Goal: Information Seeking & Learning: Learn about a topic

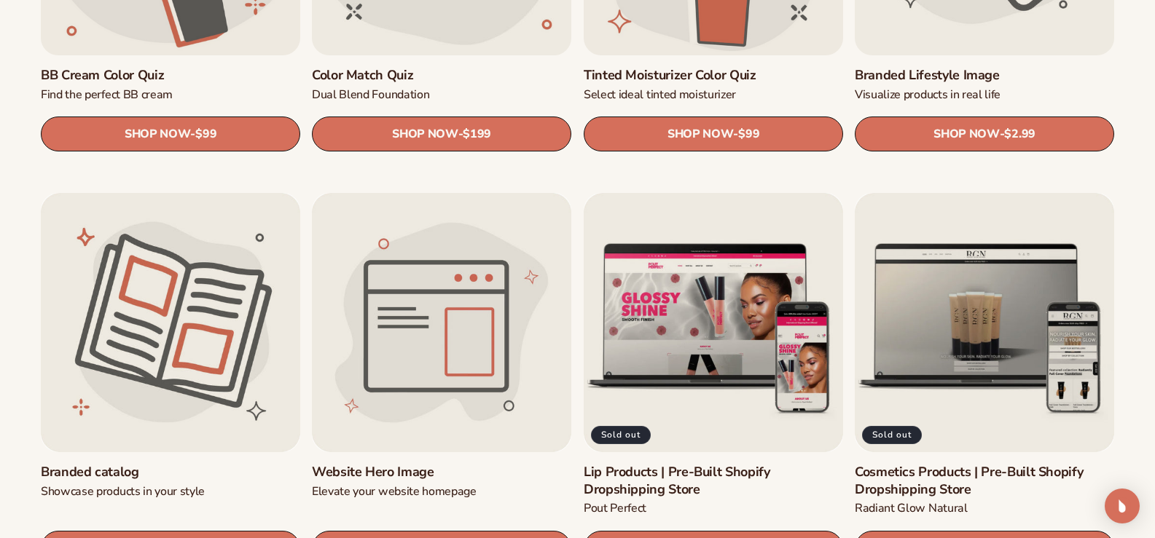
scroll to position [1603, 0]
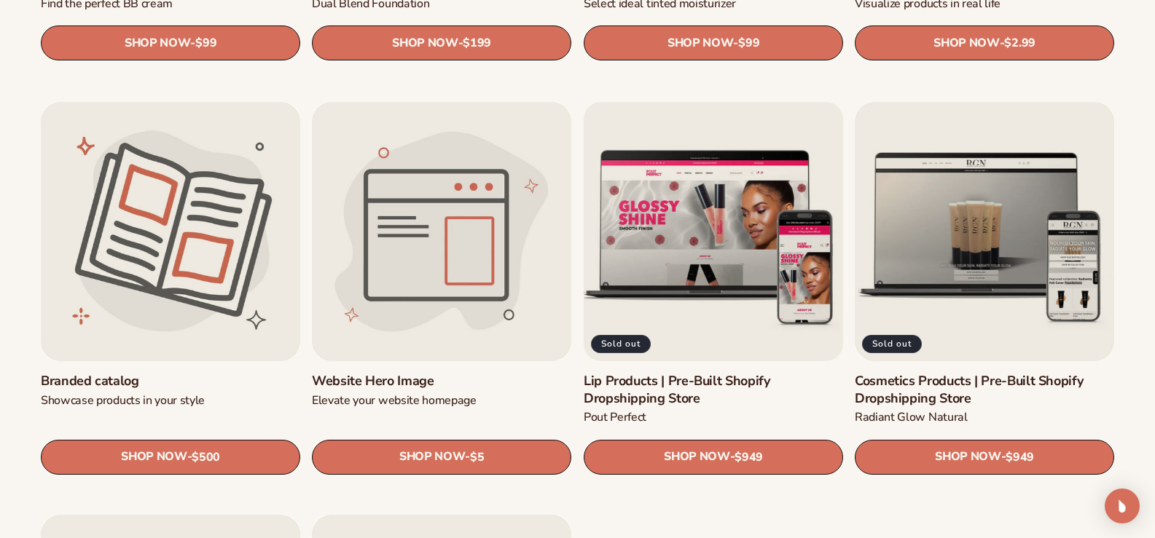
click at [744, 373] on link "Lip Products | Pre-Built Shopify Dropshipping Store" at bounding box center [713, 390] width 259 height 34
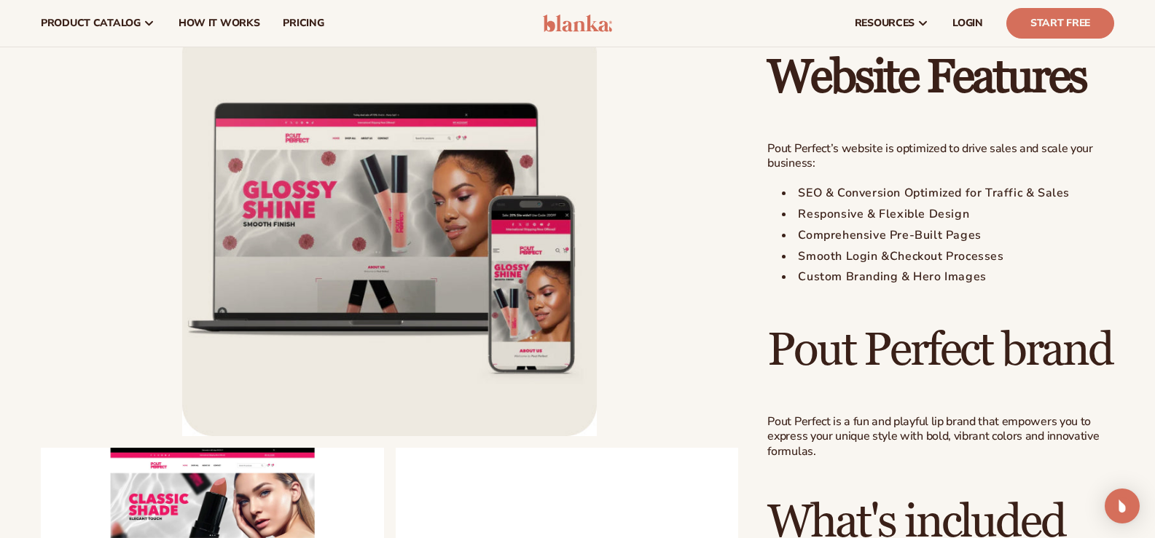
scroll to position [801, 0]
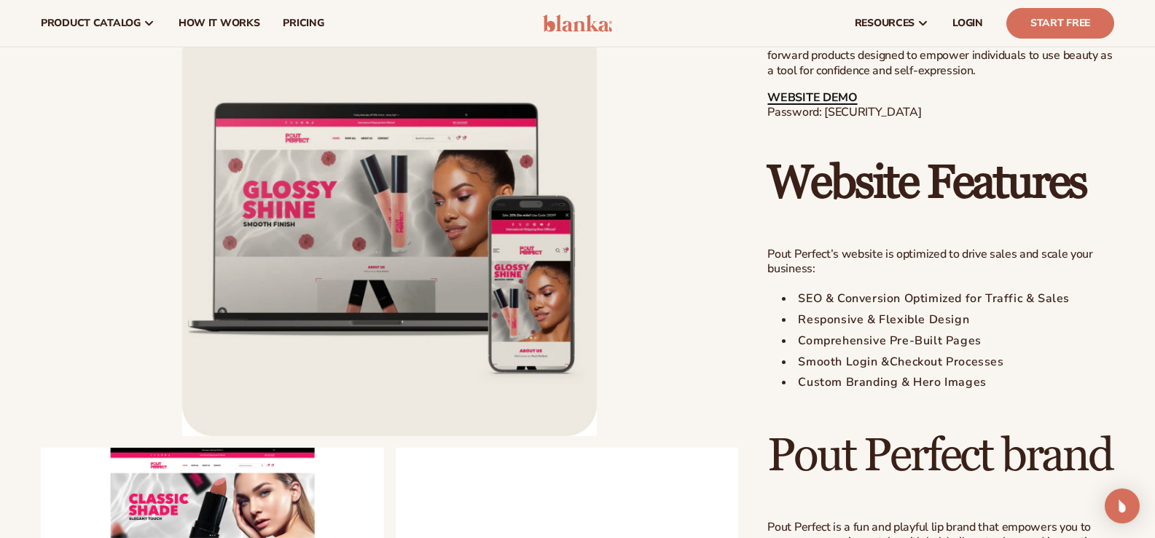
drag, startPoint x: 822, startPoint y: 110, endPoint x: 808, endPoint y: 110, distance: 14.6
click at [808, 106] on link "WEBSITE DEMO" at bounding box center [812, 98] width 90 height 16
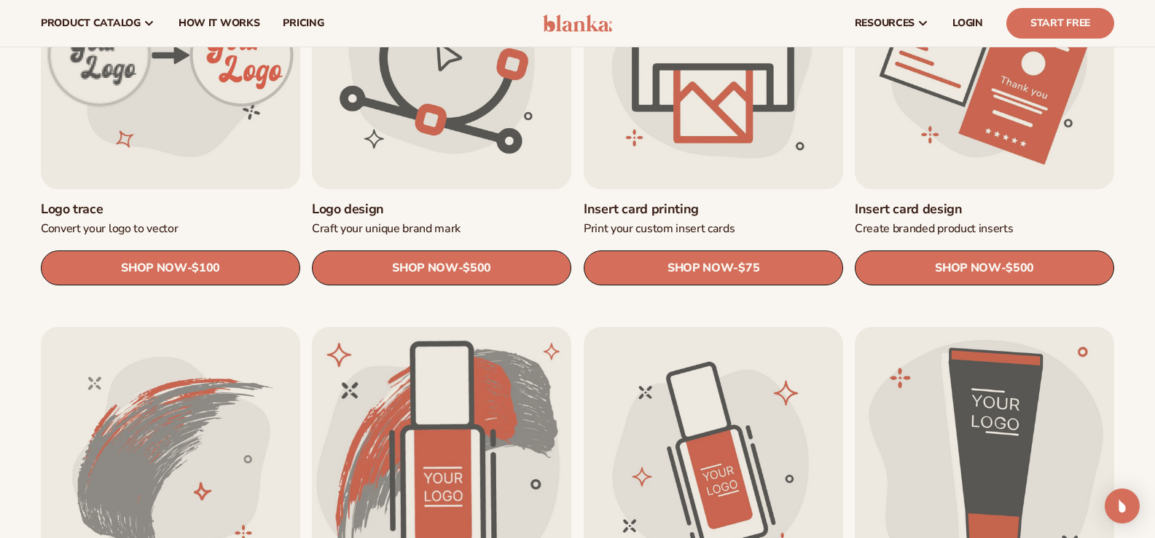
scroll to position [438, 0]
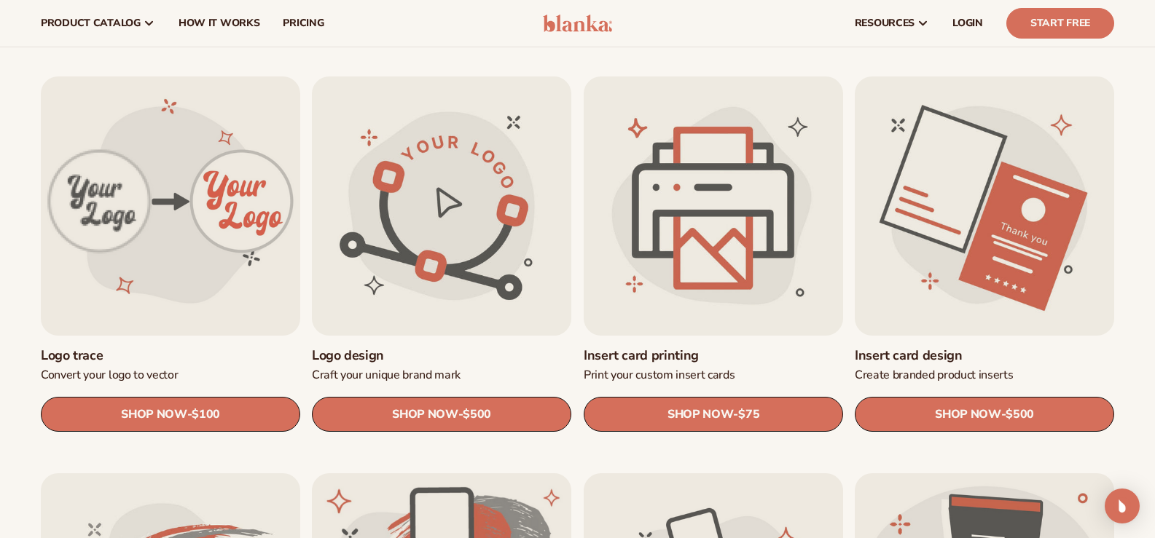
click at [951, 347] on link "Insert card design" at bounding box center [984, 355] width 259 height 17
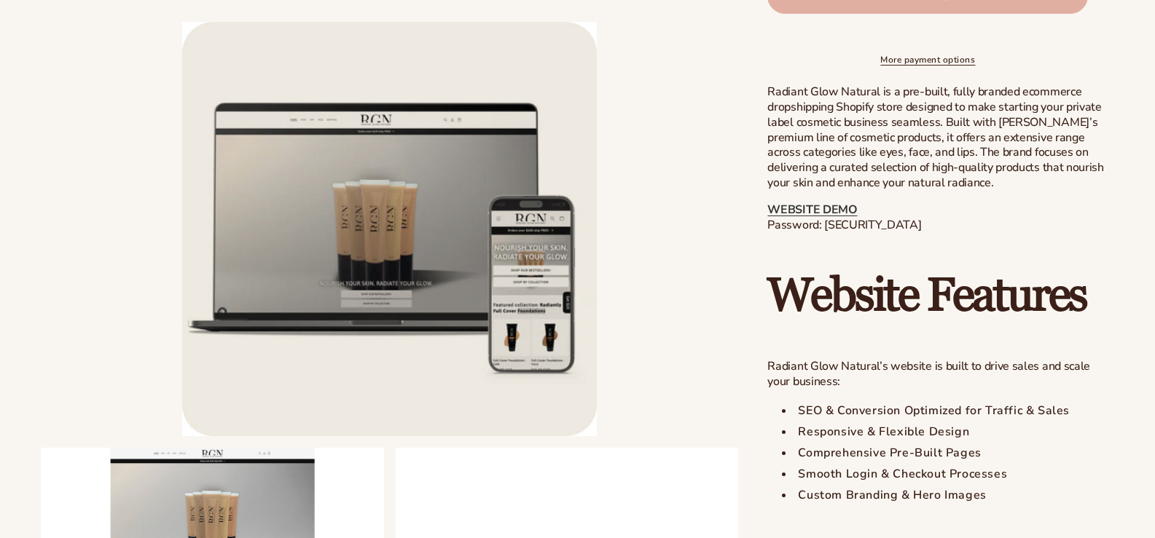
scroll to position [728, 0]
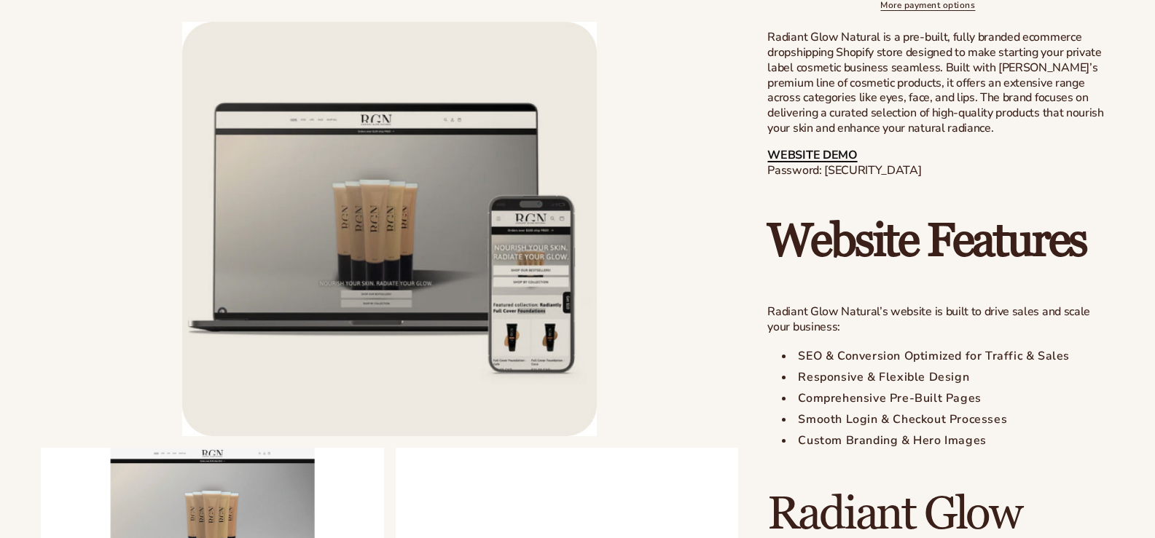
click at [831, 163] on link "WEBSITE DEMO" at bounding box center [812, 155] width 90 height 16
drag, startPoint x: 919, startPoint y: 184, endPoint x: 825, endPoint y: 186, distance: 94.0
click at [825, 178] on p "WEBSITE DEMO Password: blanka-cosmetics" at bounding box center [940, 163] width 347 height 31
copy p "blanka-cosmetics"
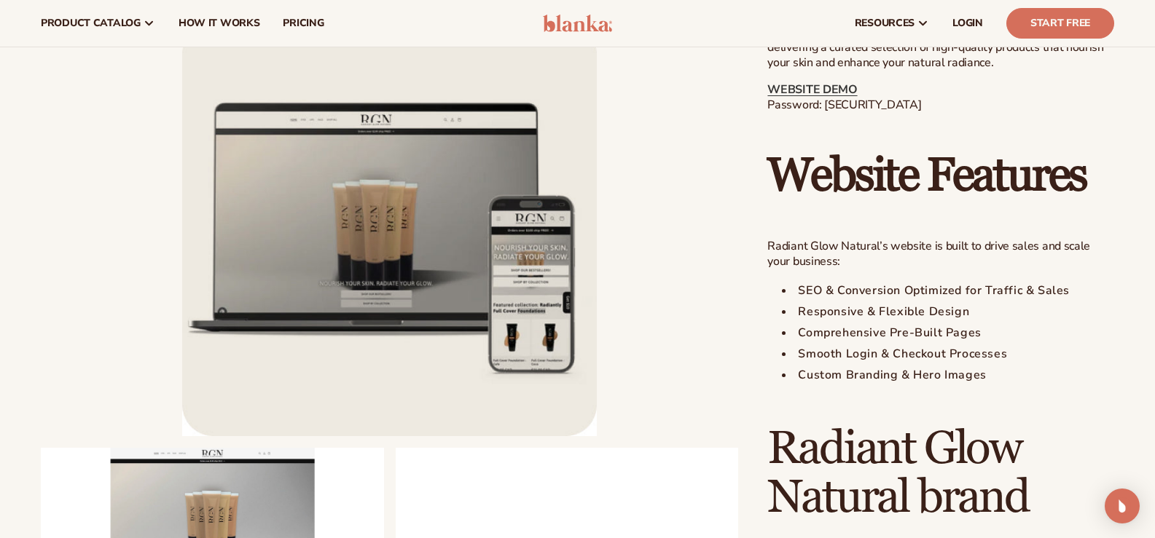
scroll to position [656, 0]
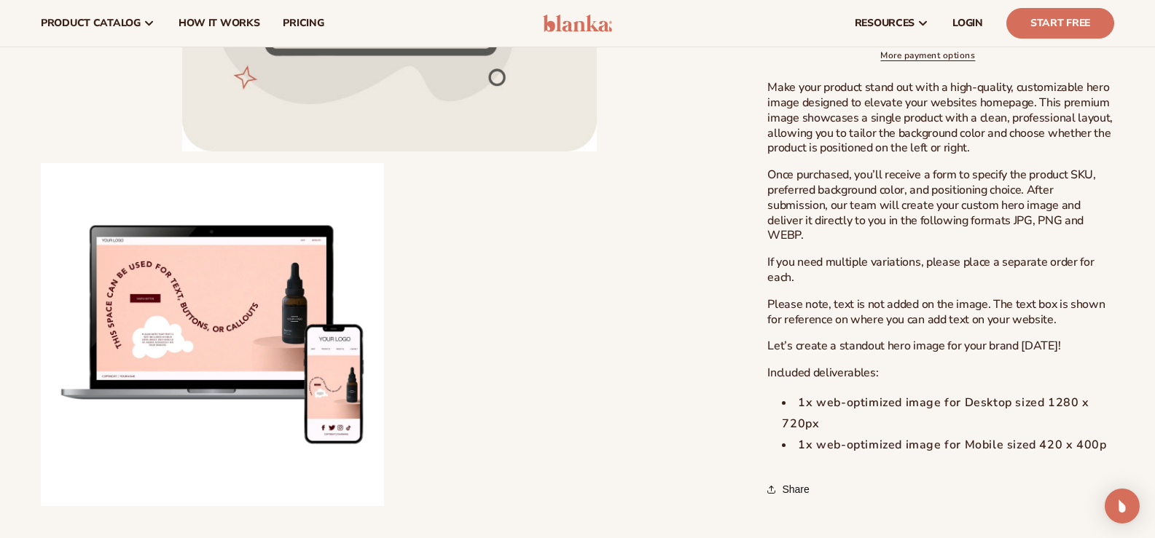
scroll to position [364, 0]
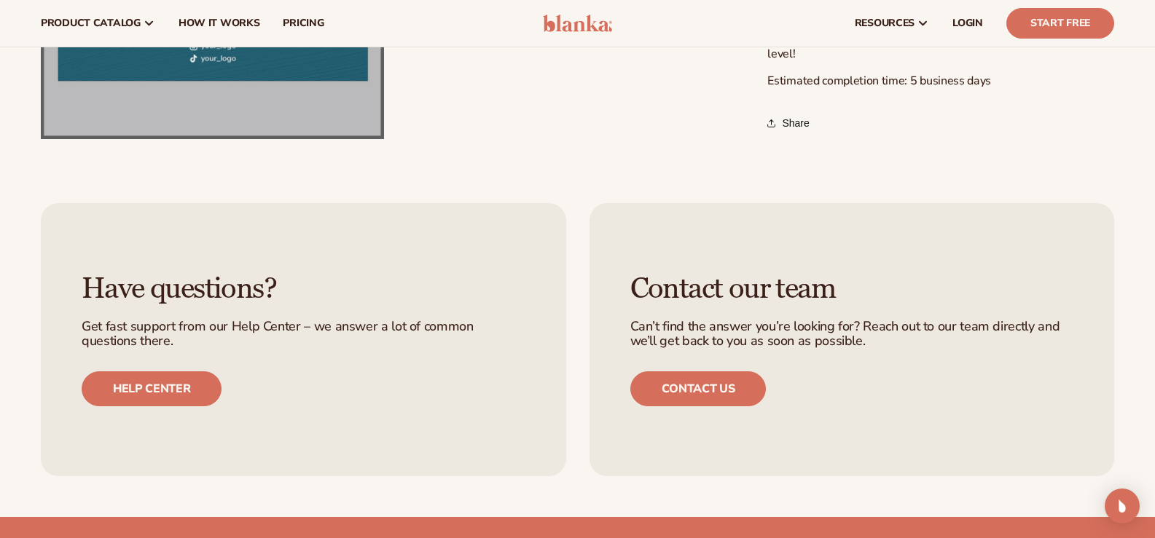
scroll to position [377, 0]
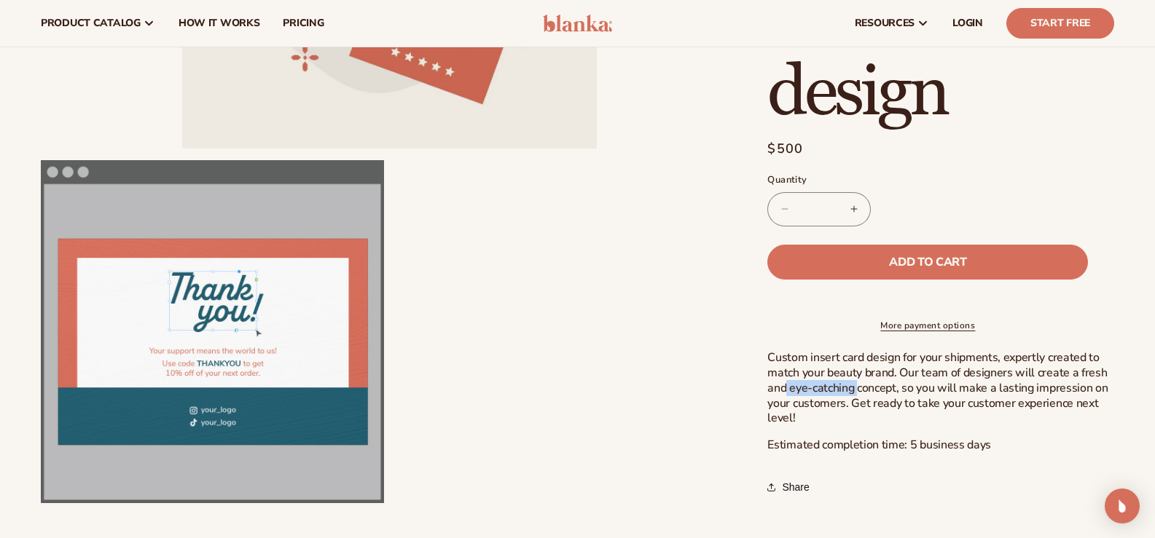
drag, startPoint x: 826, startPoint y: 386, endPoint x: 857, endPoint y: 390, distance: 30.8
click at [857, 390] on p "Custom insert card design for your shipments, expertly created to match your be…" at bounding box center [940, 388] width 347 height 76
click at [887, 392] on p "Custom insert card design for your shipments, expertly created to match your be…" at bounding box center [940, 388] width 347 height 76
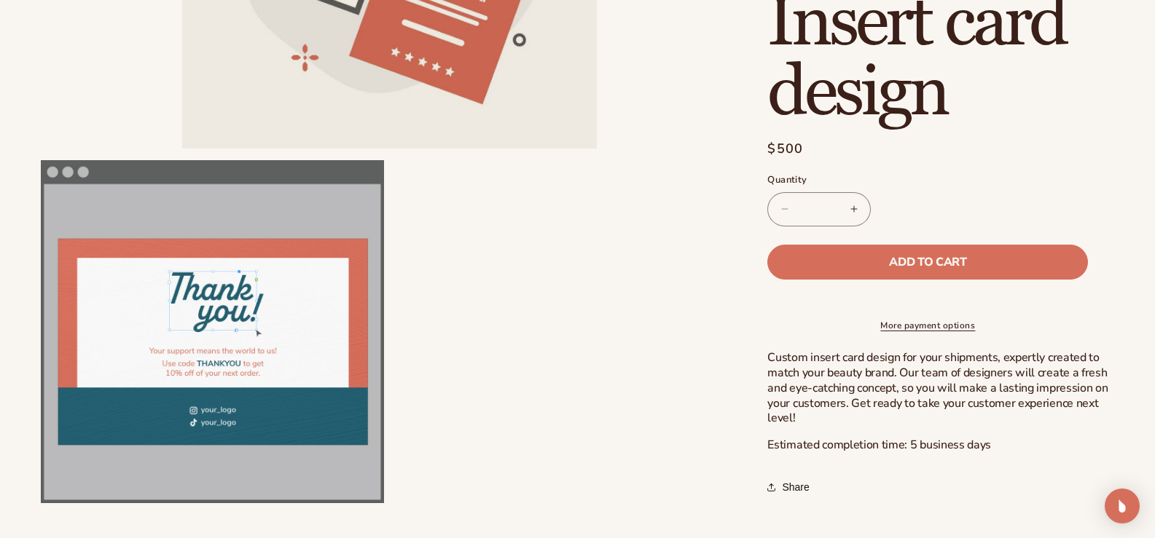
scroll to position [0, 0]
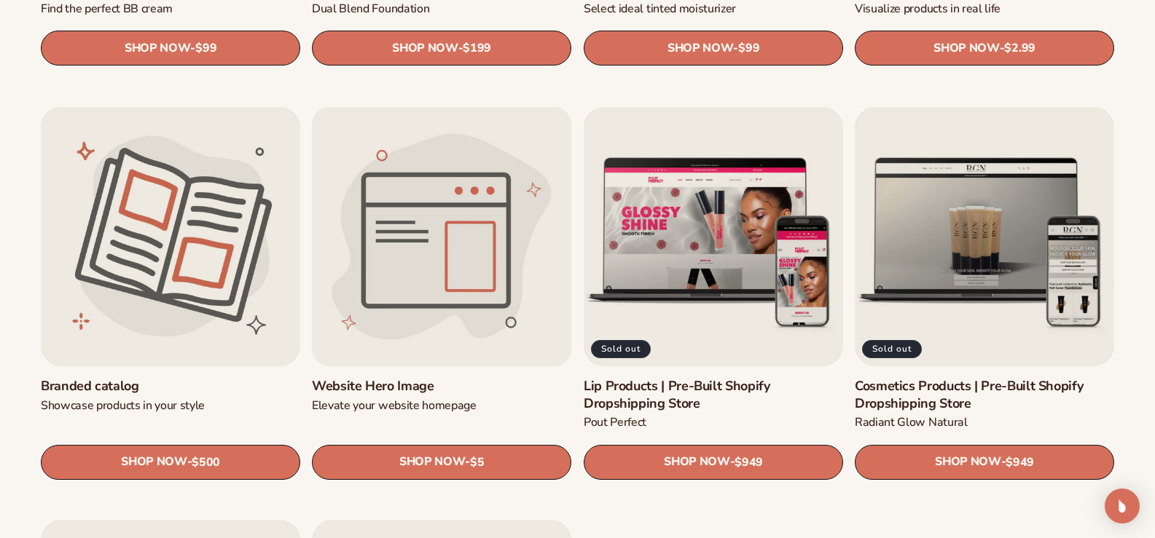
scroll to position [1681, 0]
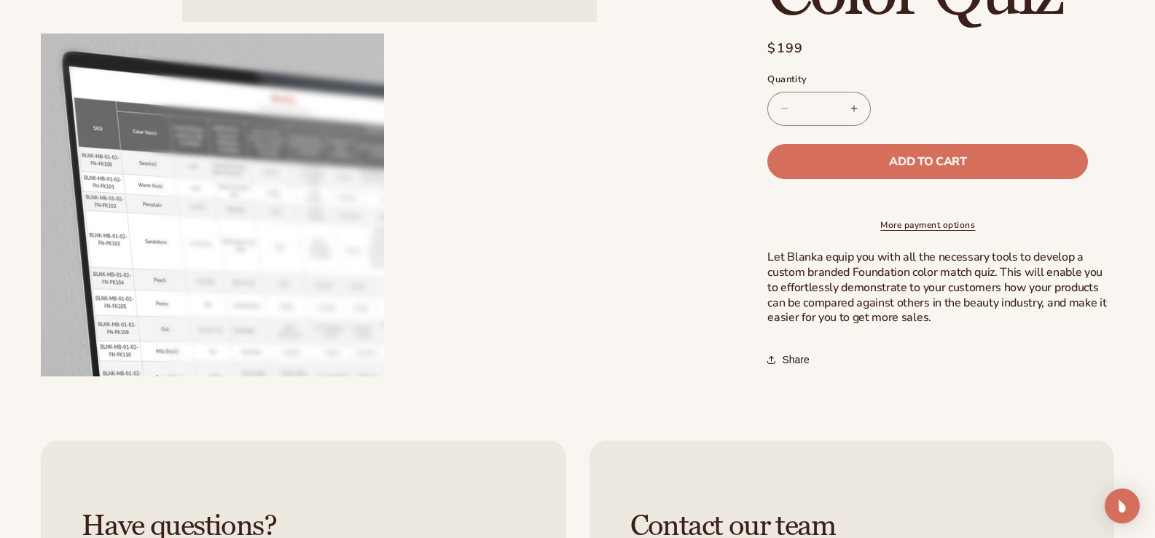
scroll to position [510, 0]
